Goal: Navigation & Orientation: Find specific page/section

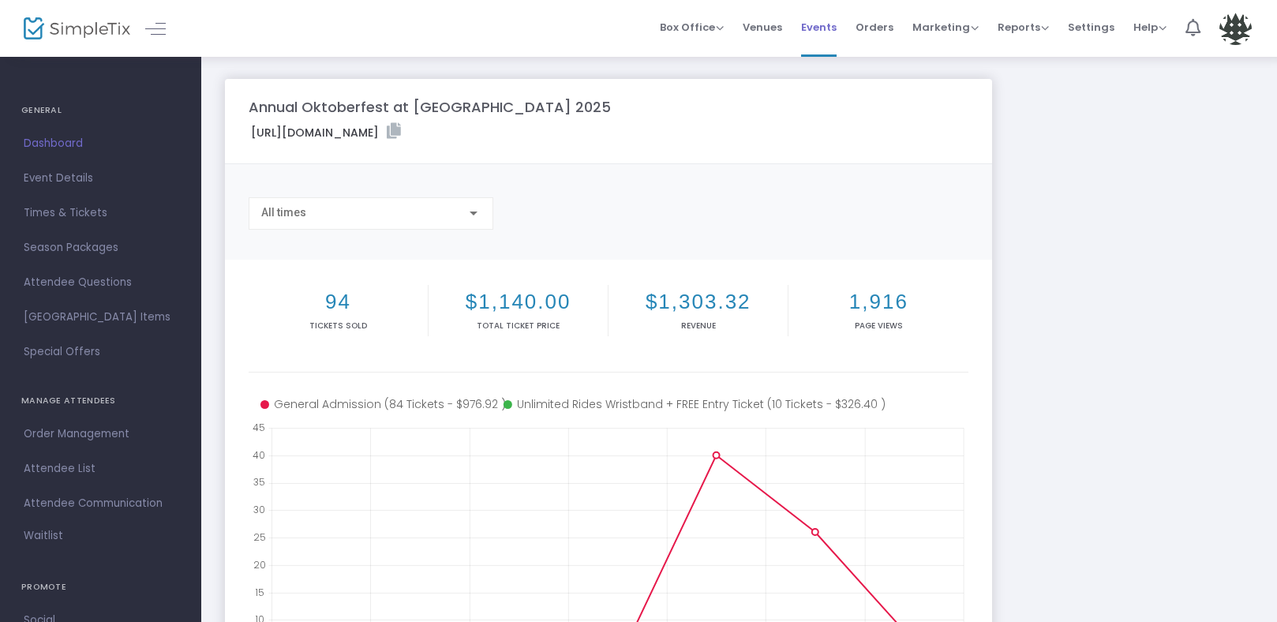
click at [828, 28] on span "Events" at bounding box center [819, 27] width 36 height 40
